Goal: Task Accomplishment & Management: Use online tool/utility

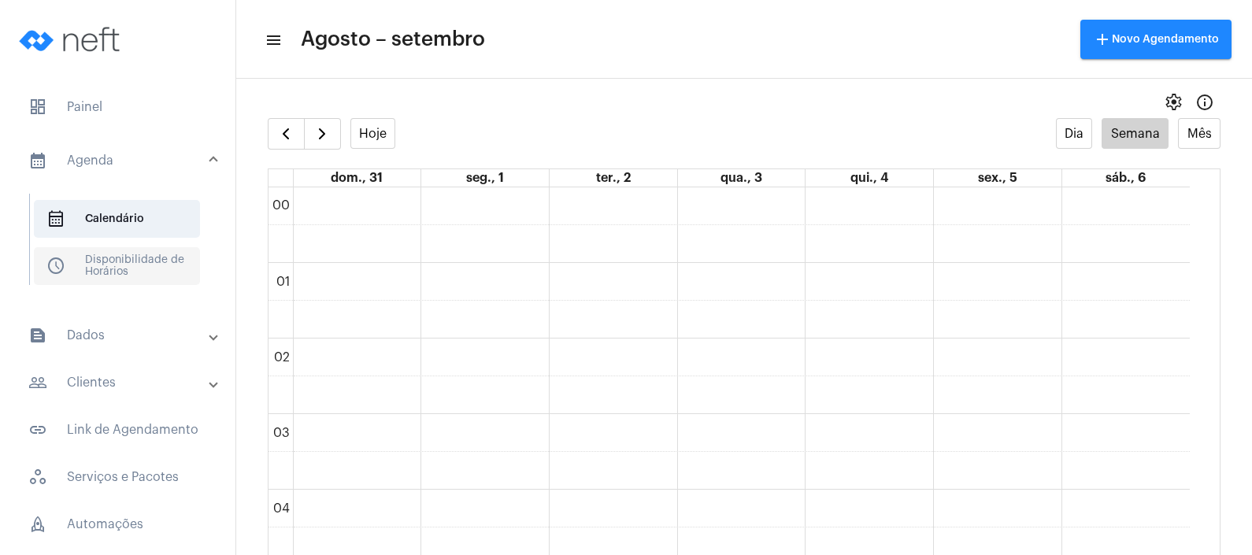
scroll to position [1143, 0]
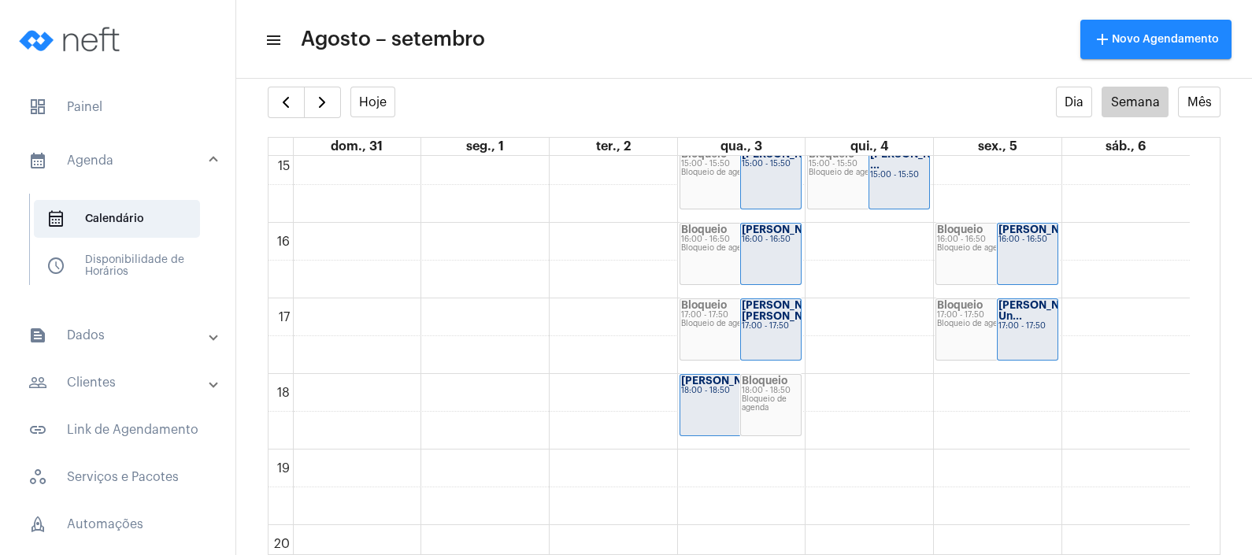
click at [110, 382] on mat-panel-title "people_outline Clientes" at bounding box center [119, 382] width 182 height 19
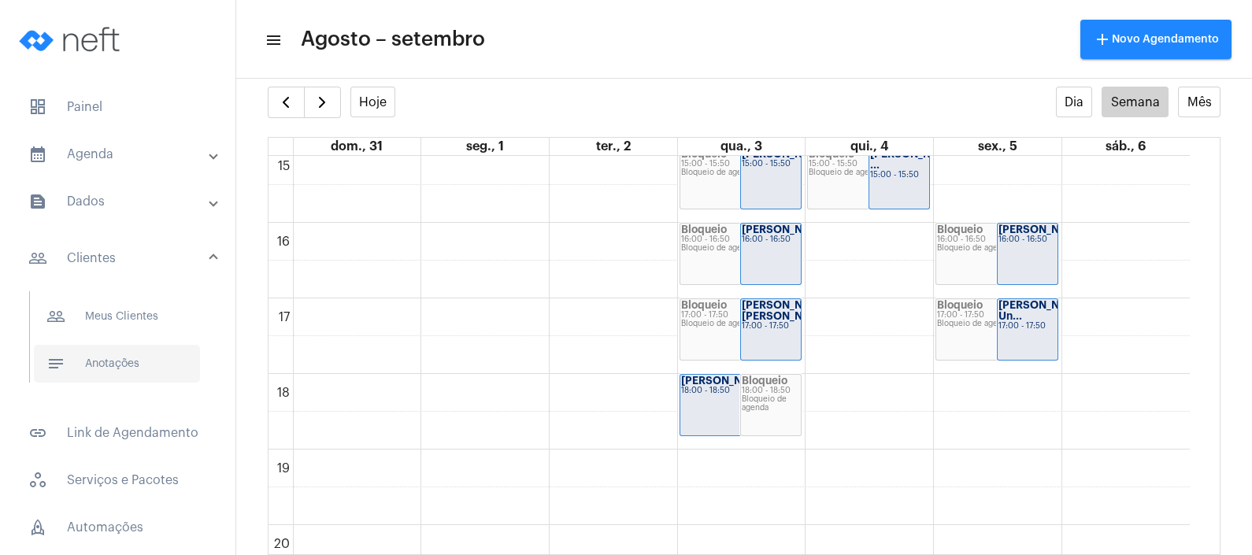
click at [128, 372] on span "notes Anotações" at bounding box center [117, 364] width 166 height 38
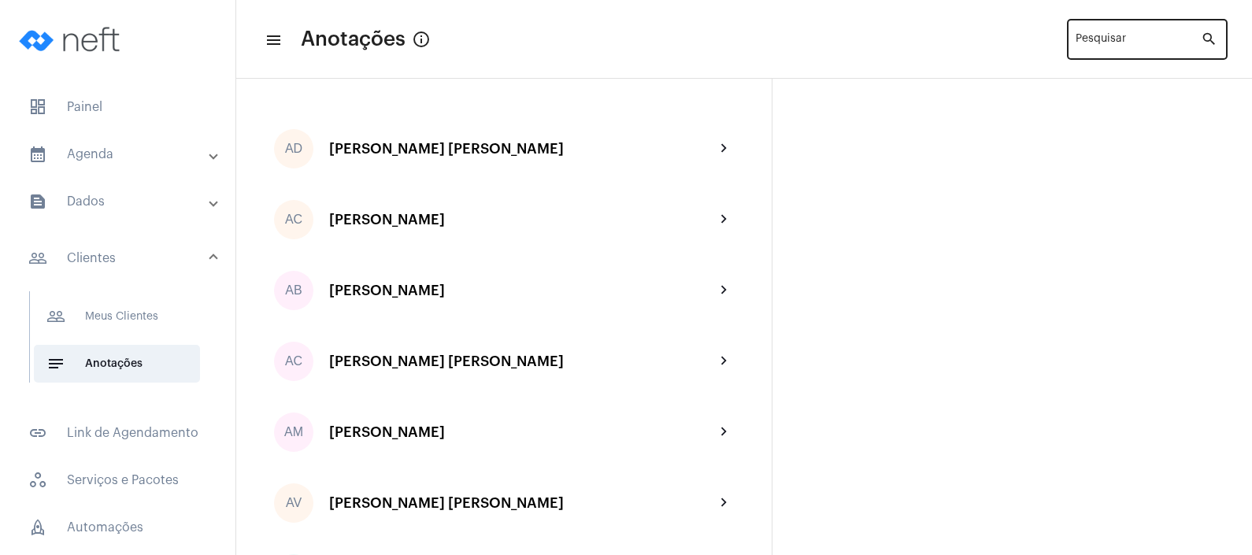
click at [1121, 38] on input "Pesquisar" at bounding box center [1138, 42] width 125 height 13
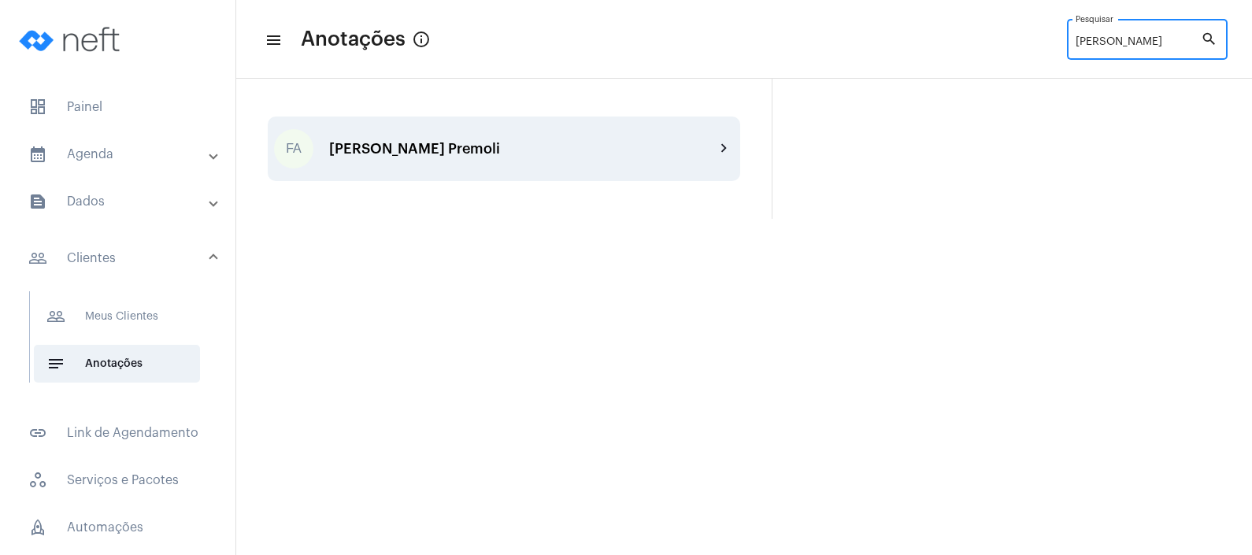
type input "[PERSON_NAME]"
click at [554, 141] on div "[PERSON_NAME] Premoli" at bounding box center [522, 149] width 386 height 16
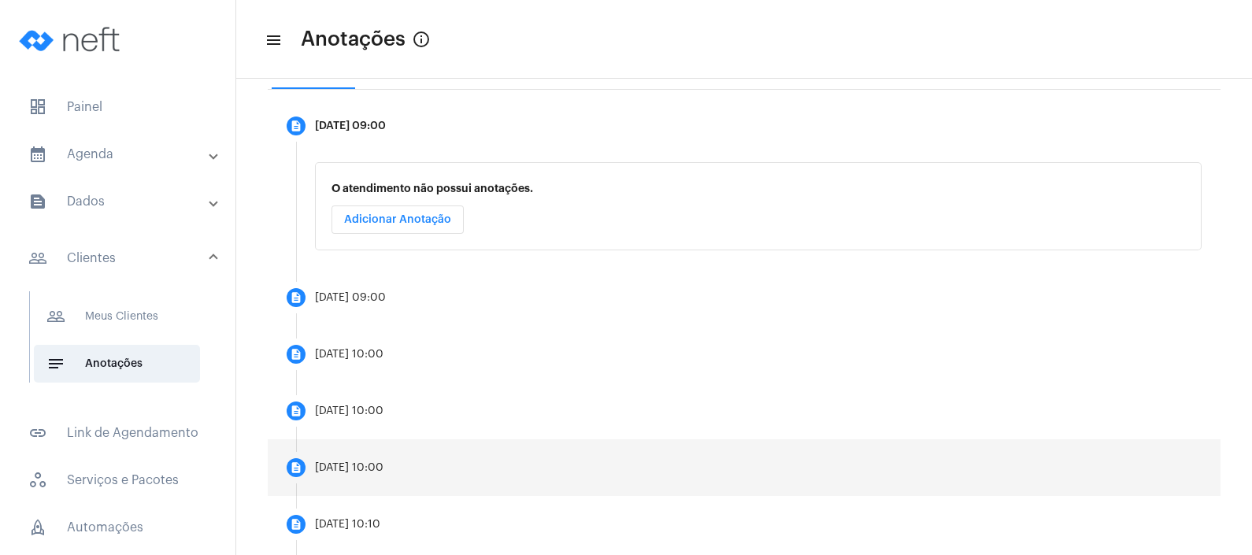
scroll to position [196, 0]
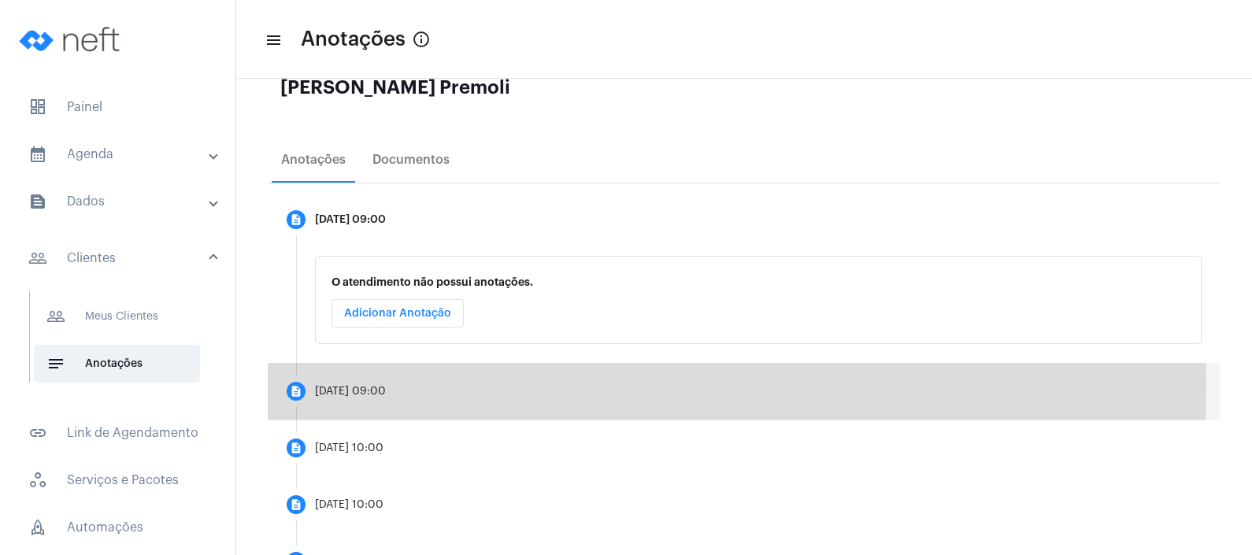
click at [380, 387] on div "[DATE] 09:00" at bounding box center [350, 392] width 71 height 12
